Goal: Task Accomplishment & Management: Manage account settings

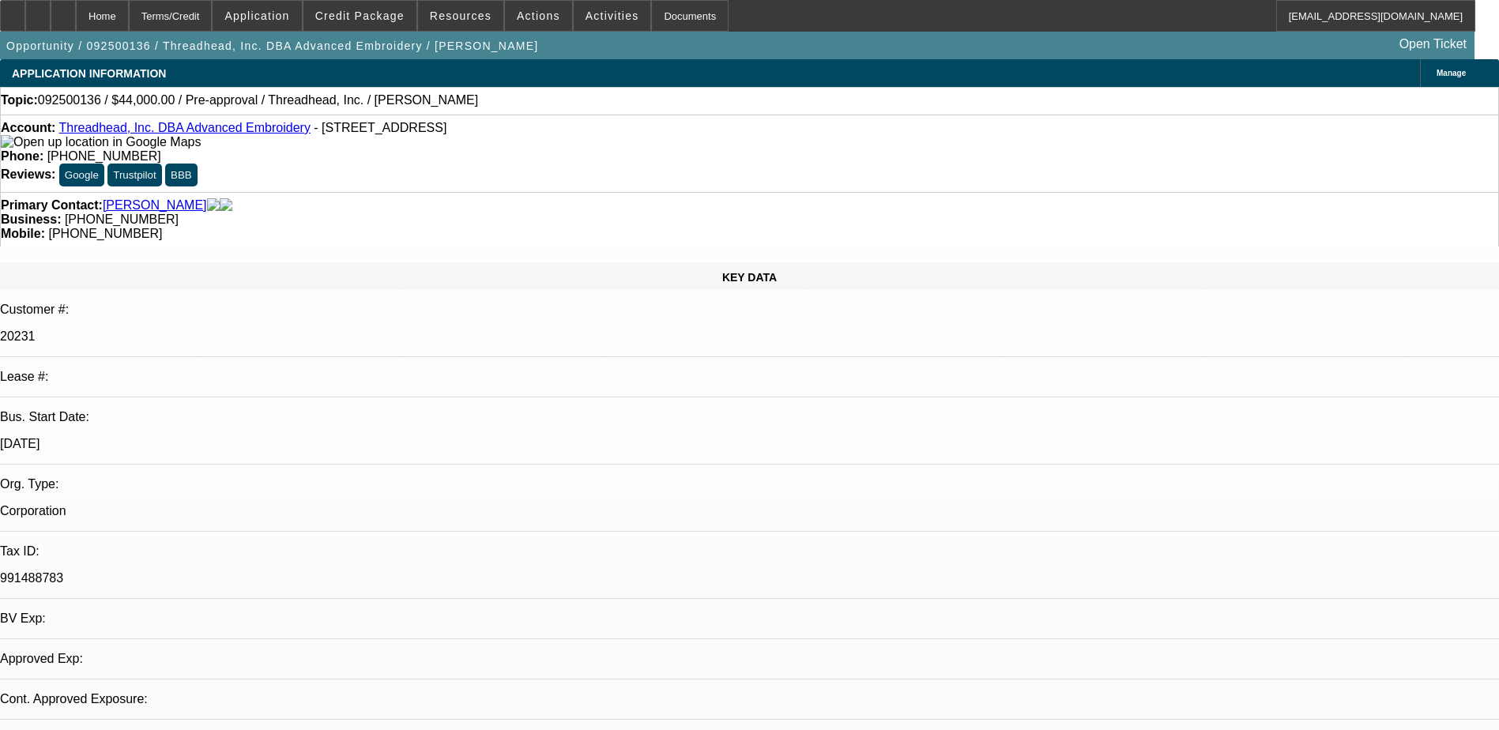
select select "0"
select select "2"
select select "0.1"
select select "4"
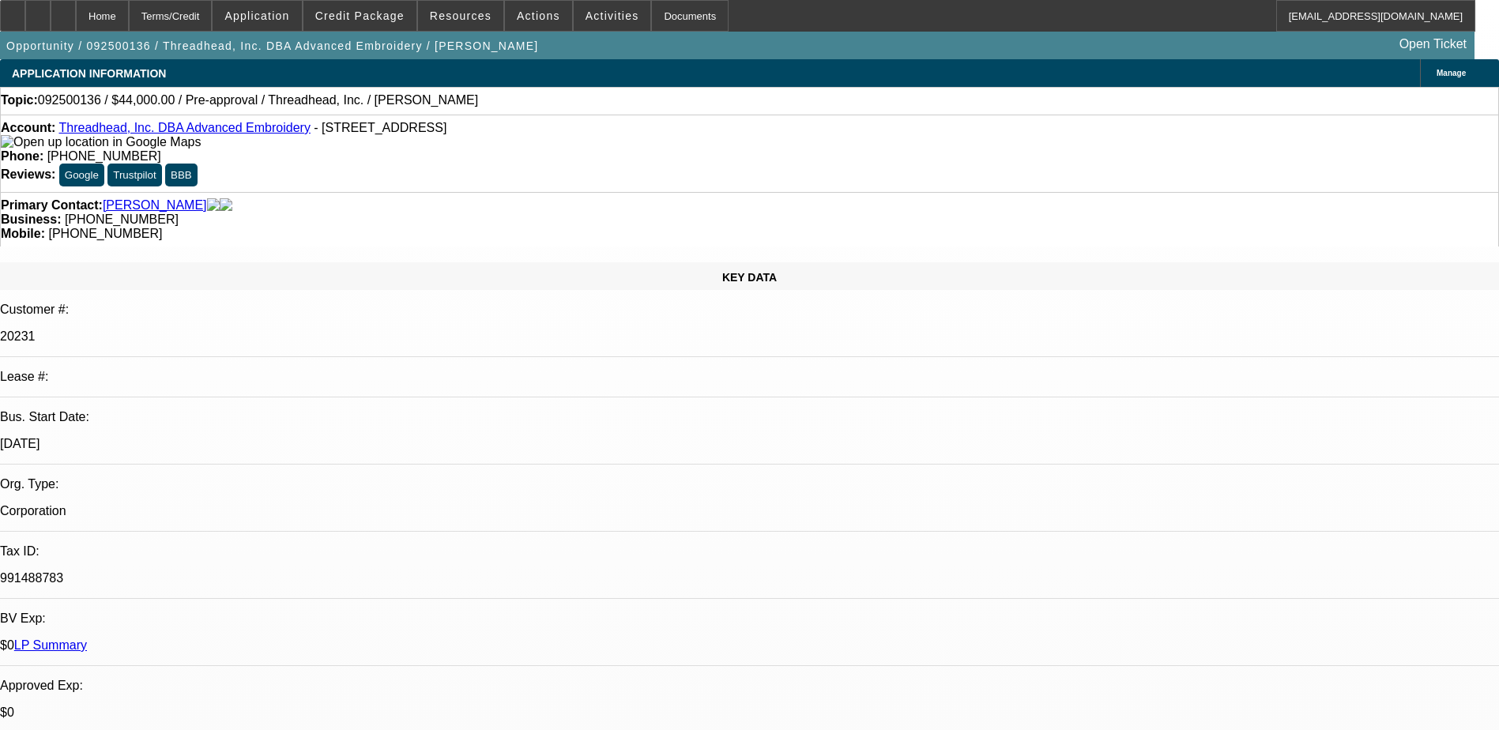
drag, startPoint x: 1243, startPoint y: 256, endPoint x: 1239, endPoint y: 209, distance: 47.6
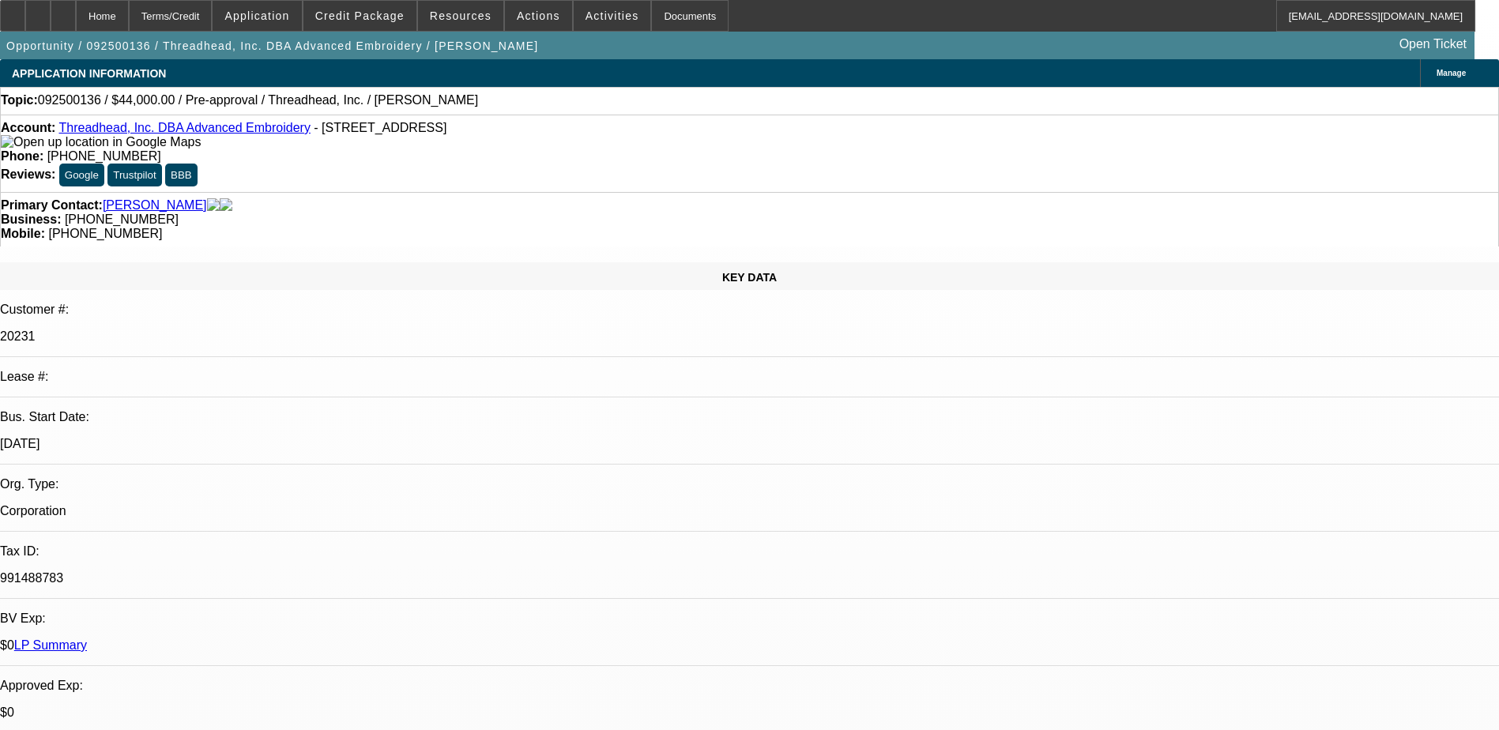
scroll to position [50, 0]
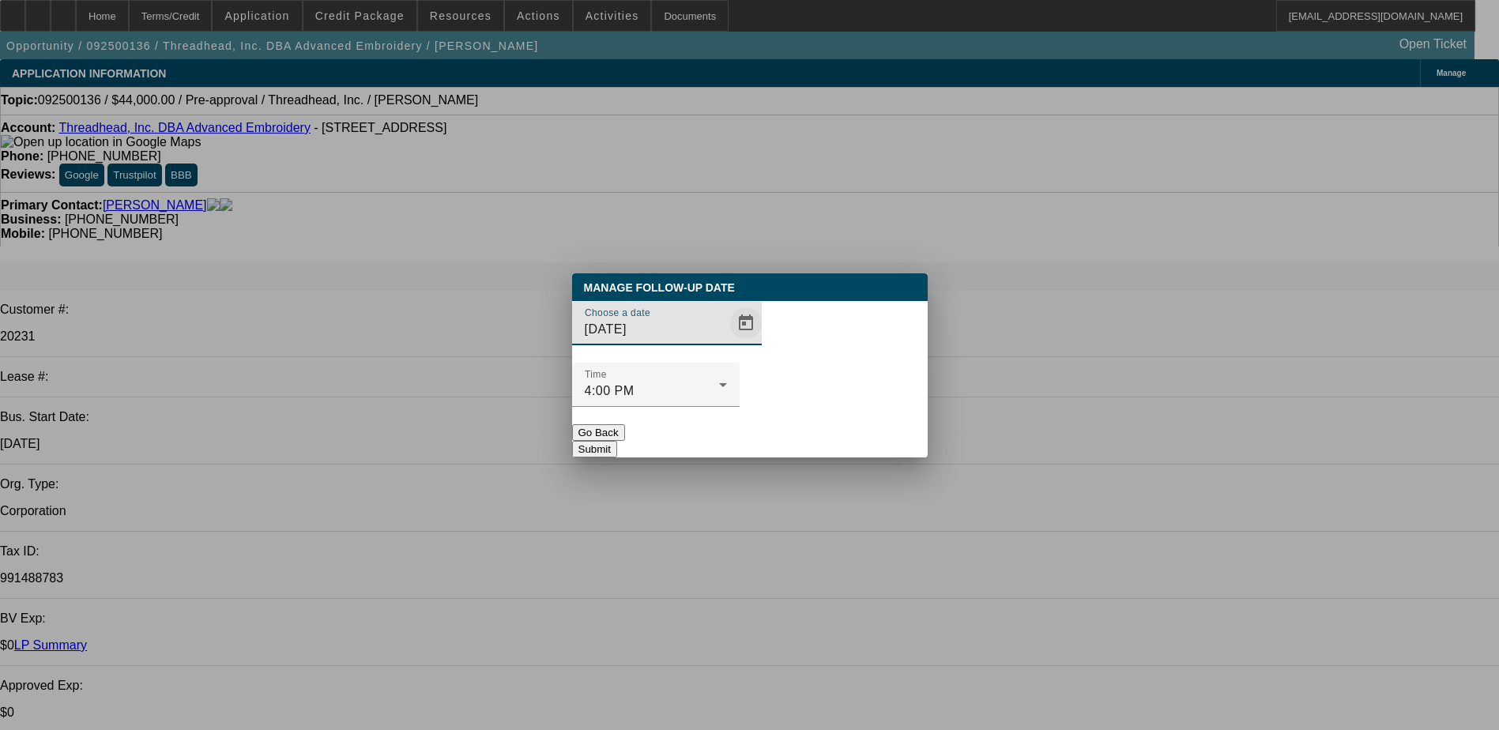
click at [727, 342] on span "Open calendar" at bounding box center [746, 323] width 38 height 38
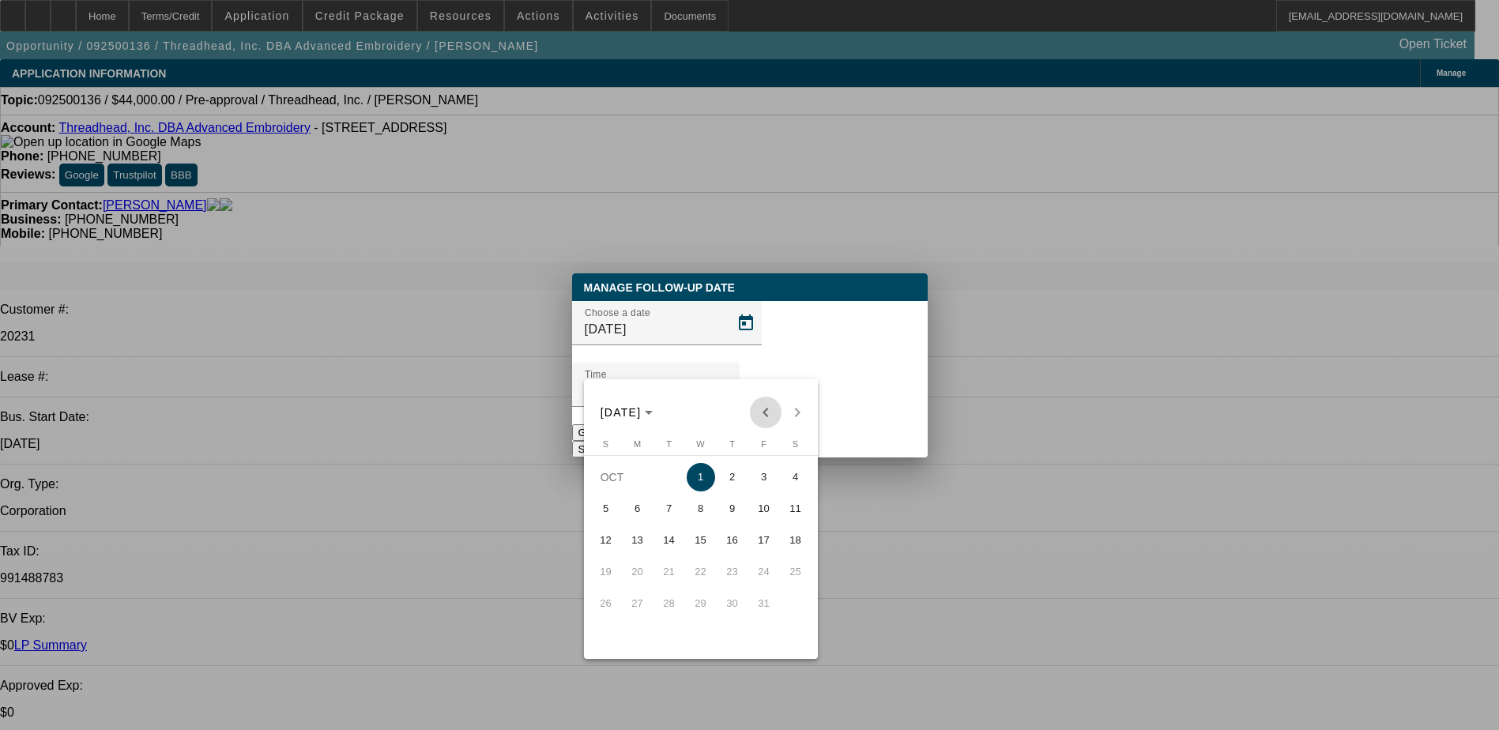
click at [767, 407] on span "Previous month" at bounding box center [766, 413] width 32 height 32
click at [748, 586] on button "19" at bounding box center [764, 572] width 32 height 32
type input "9/19/2025"
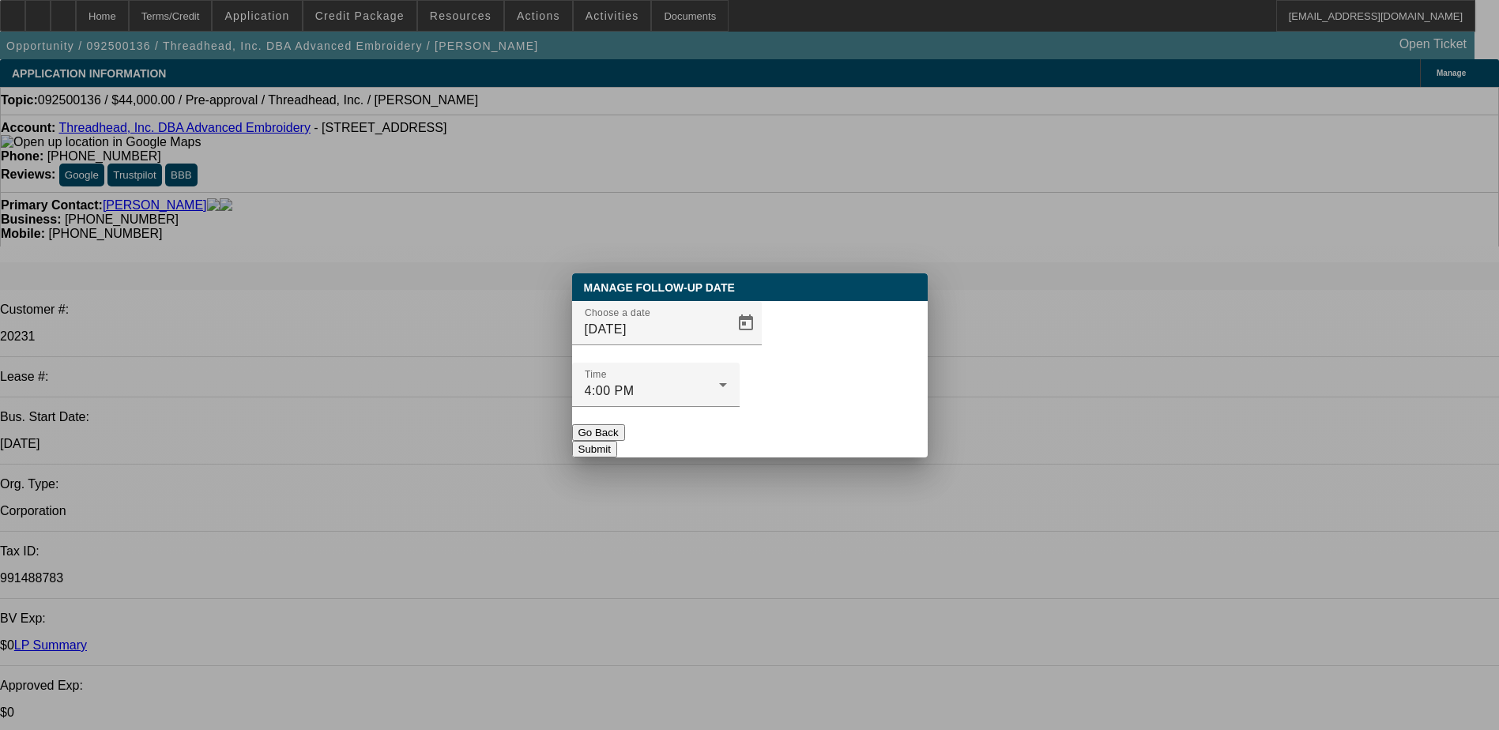
click at [617, 441] on button "Submit" at bounding box center [594, 449] width 45 height 17
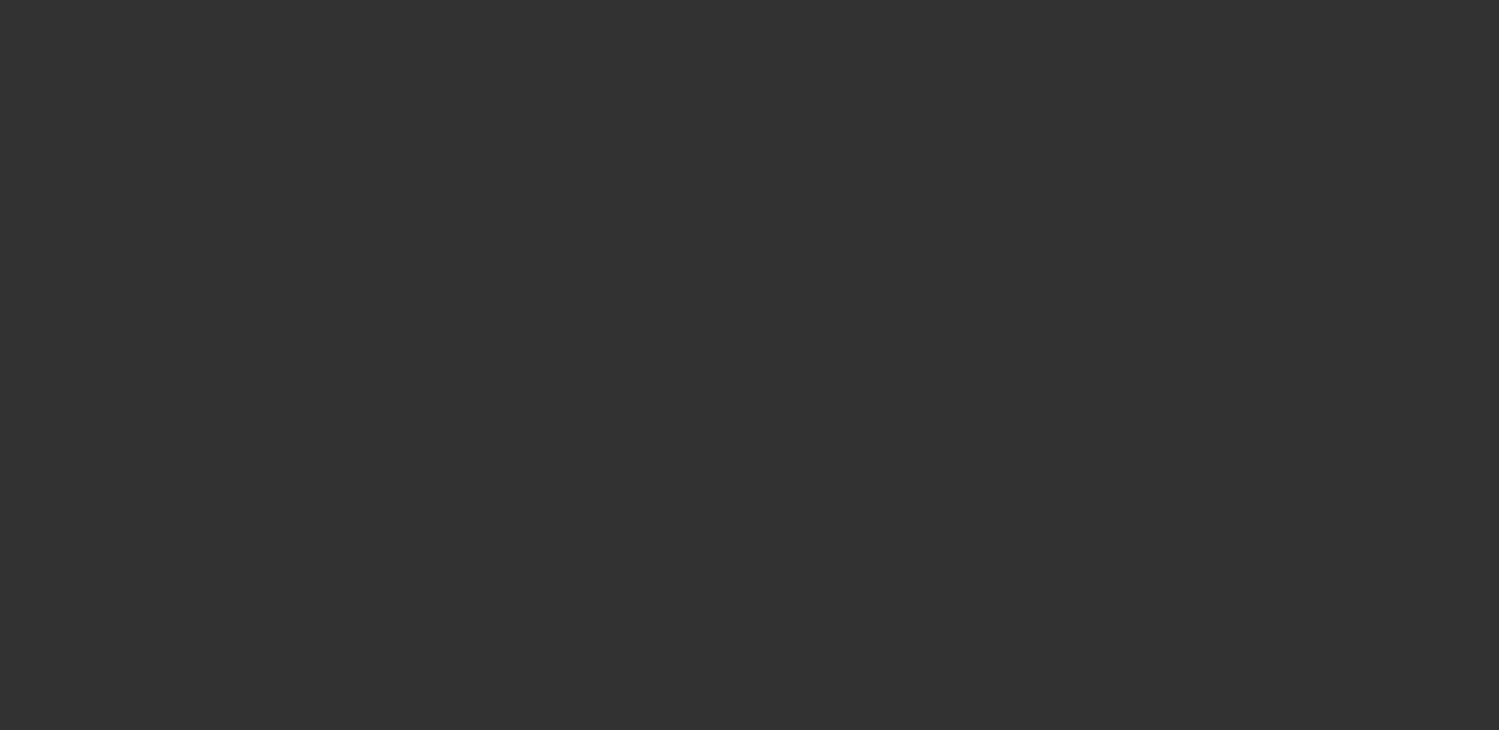
select select "0"
select select "0.1"
select select "0"
select select "2"
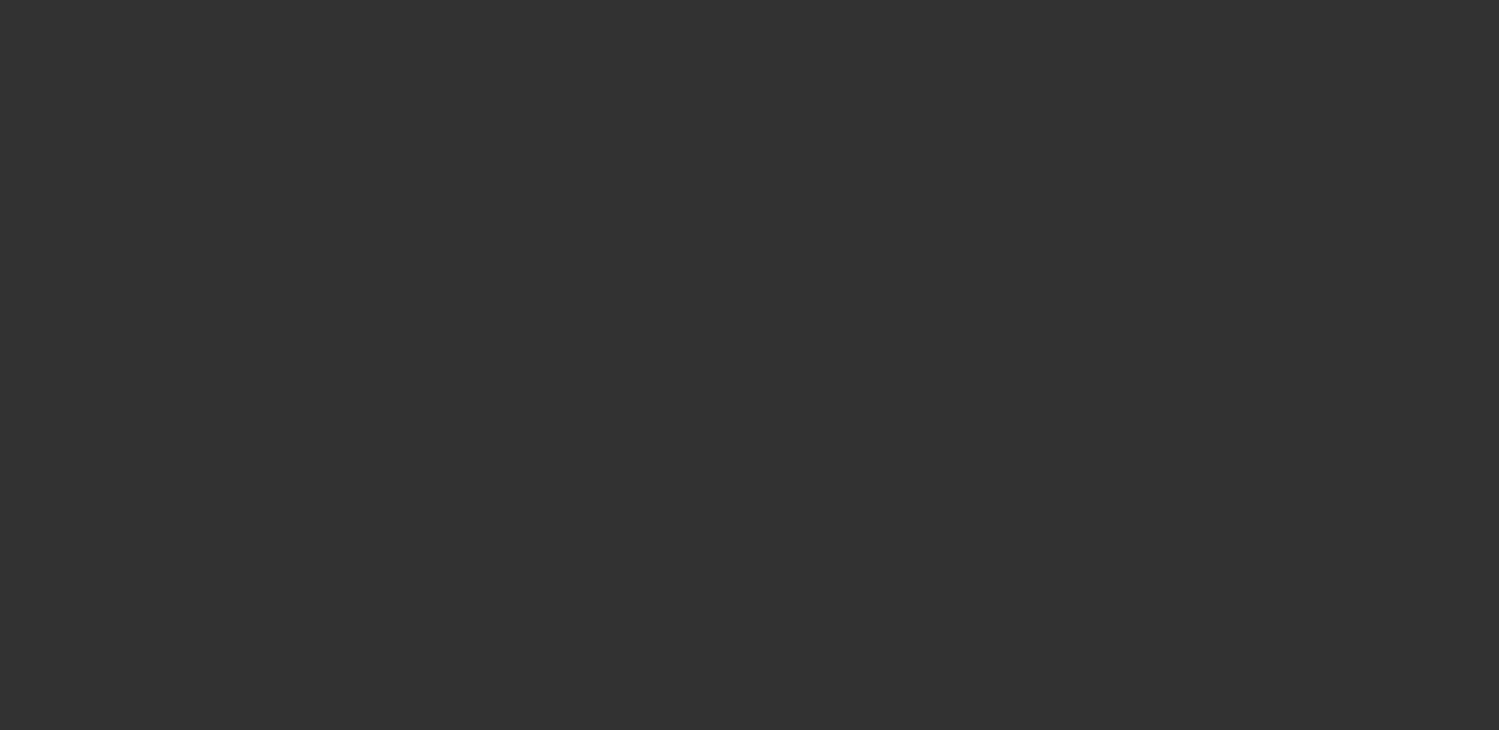
select select "0.1"
select select "0"
select select "2"
select select "0.1"
select select "0"
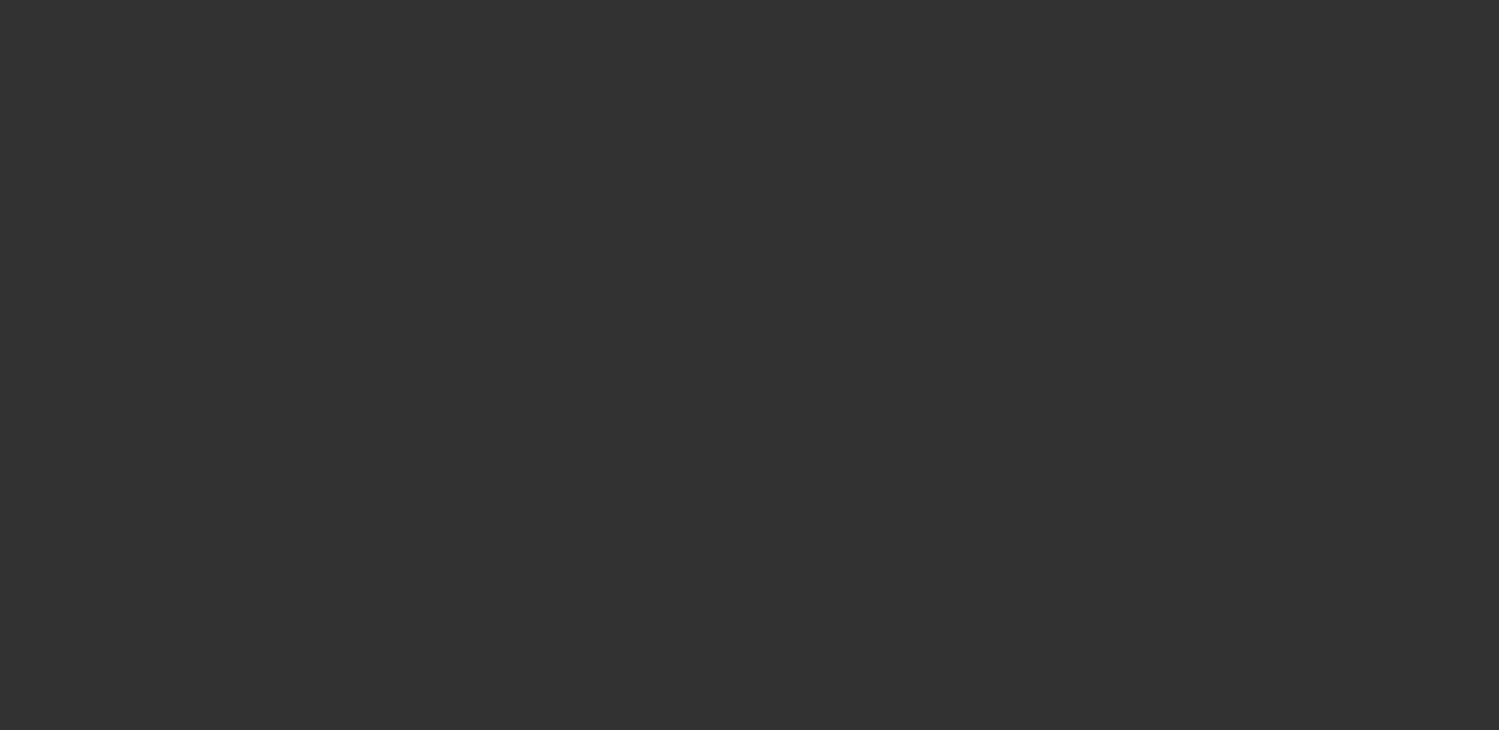
select select "2"
select select "0.1"
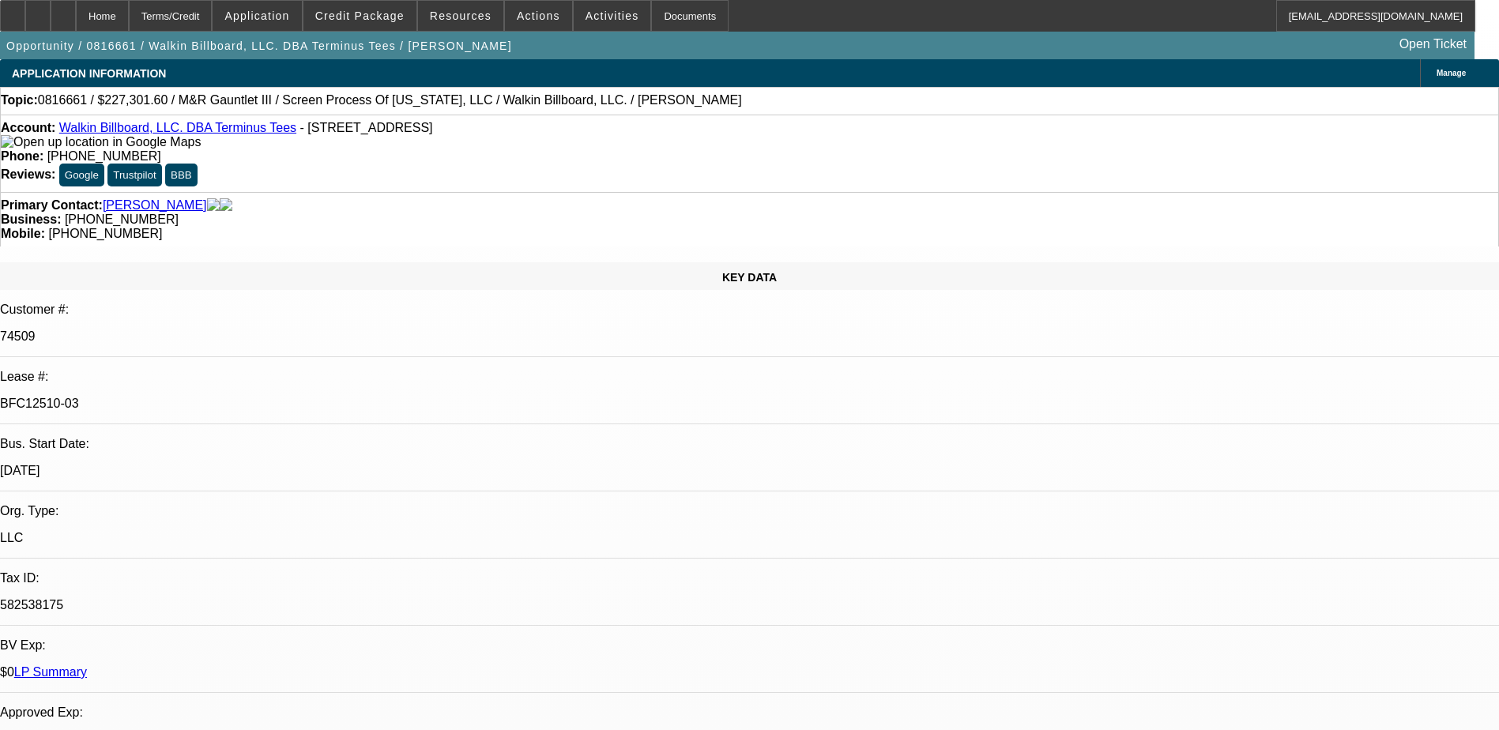
select select "1"
select select "2"
select select "4"
select select "1"
select select "2"
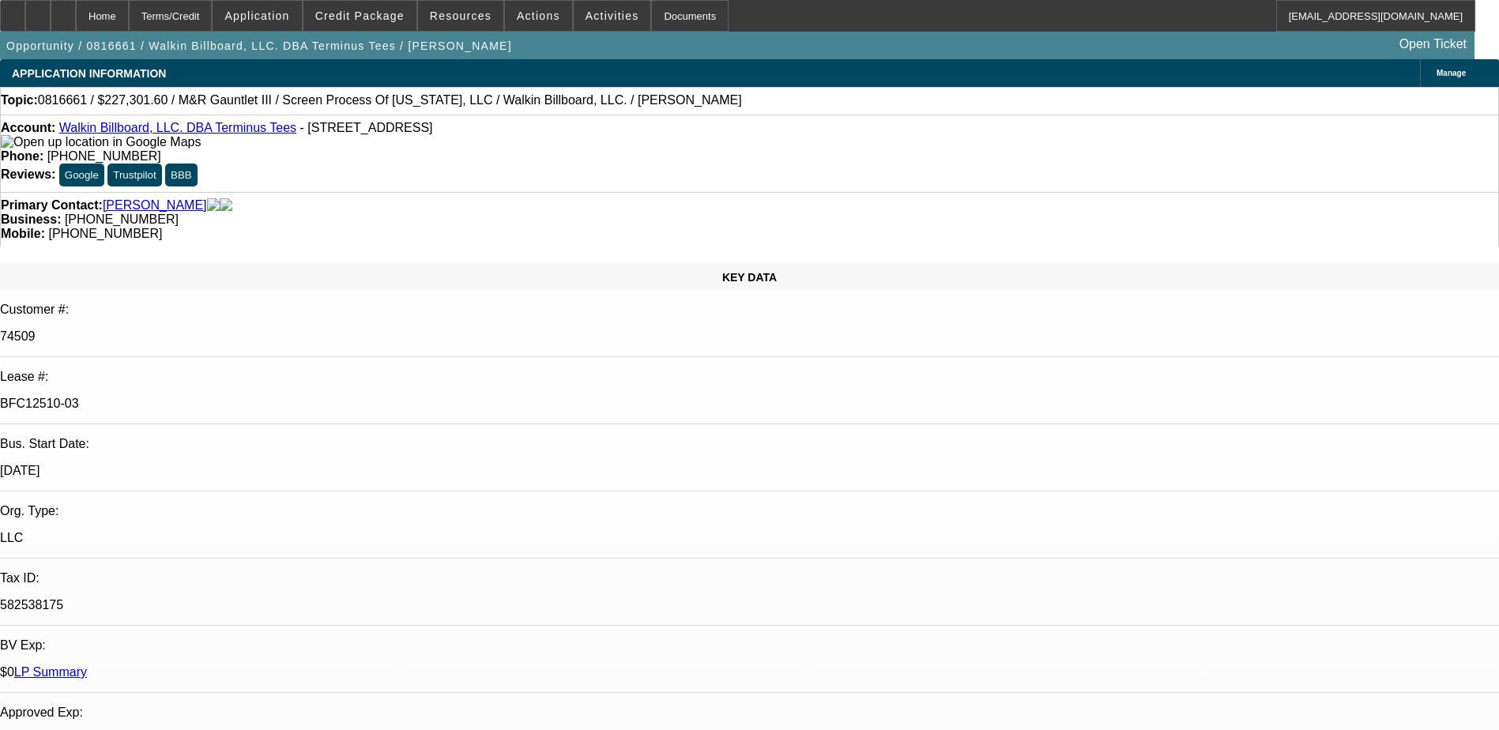
select select "4"
select select "1"
select select "2"
select select "4"
select select "1"
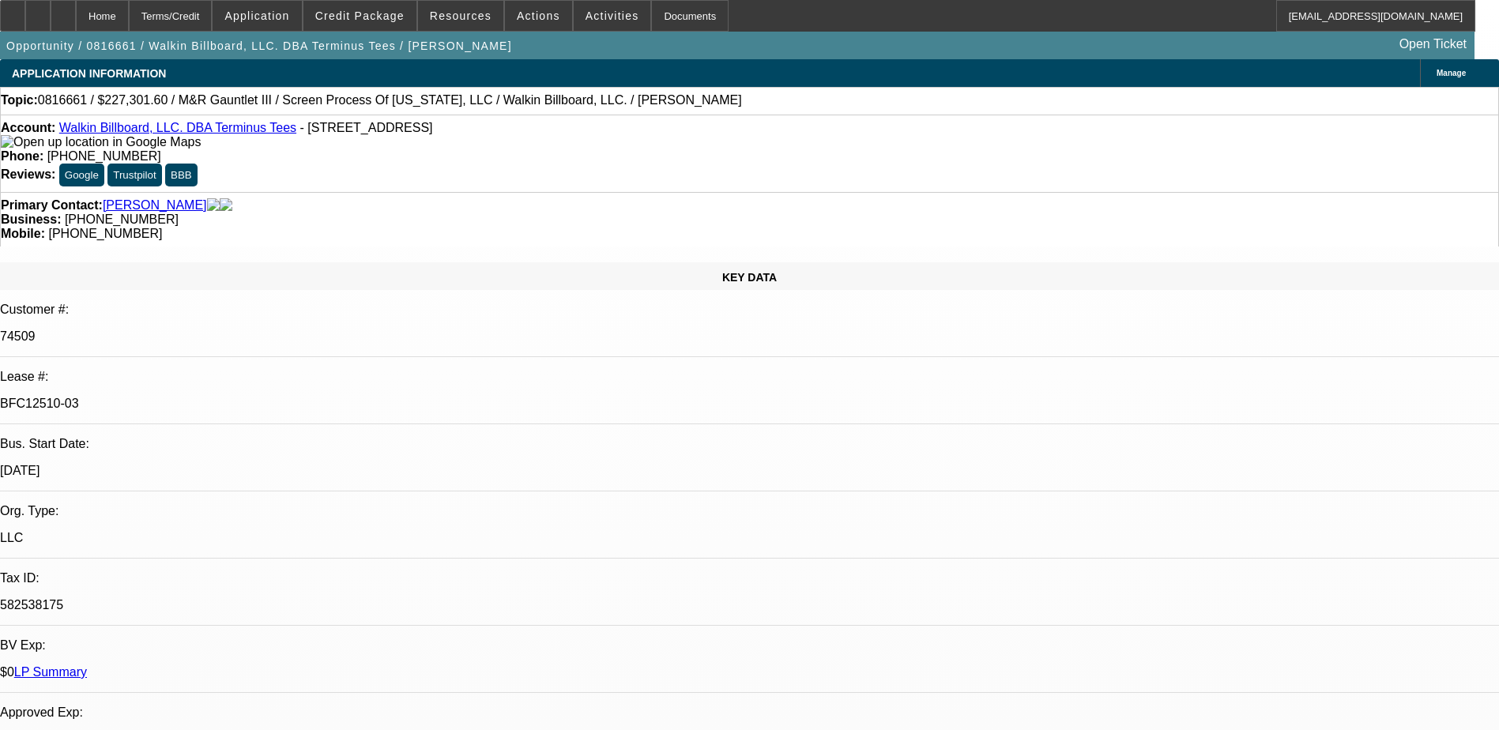
select select "2"
select select "4"
